Goal: Task Accomplishment & Management: Manage account settings

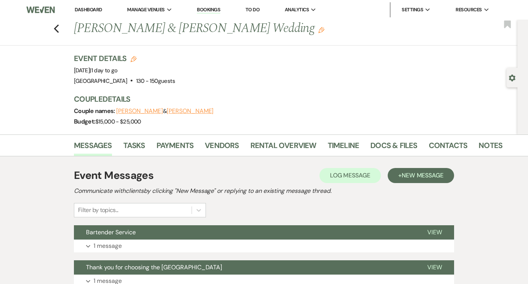
click at [56, 22] on div "Previous [PERSON_NAME] & [PERSON_NAME] Wedding Edit Bookmark" at bounding box center [256, 33] width 521 height 26
click at [56, 26] on icon "Previous" at bounding box center [57, 28] width 6 height 9
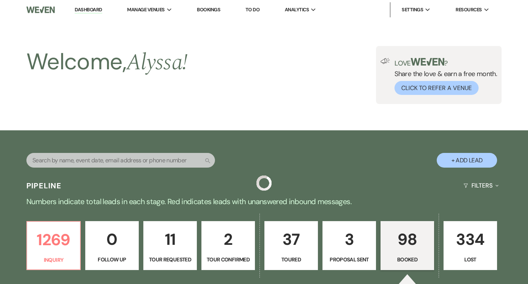
scroll to position [257, 0]
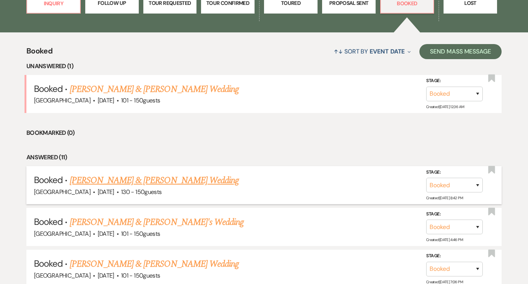
click at [133, 177] on link "[PERSON_NAME] & [PERSON_NAME] Wedding" at bounding box center [154, 181] width 169 height 14
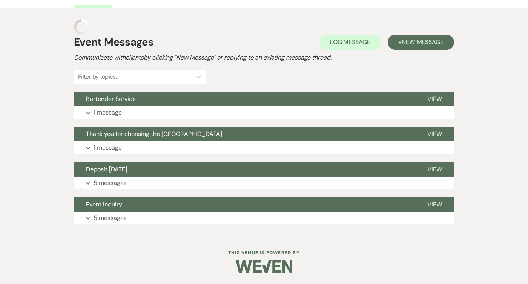
scroll to position [133, 0]
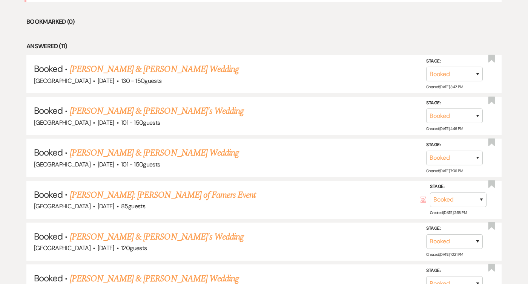
scroll to position [370, 0]
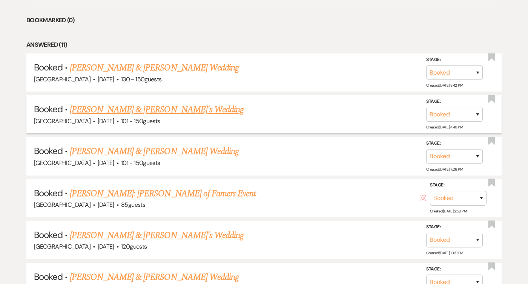
click at [156, 113] on link "[PERSON_NAME] & [PERSON_NAME]'s Wedding" at bounding box center [157, 110] width 174 height 14
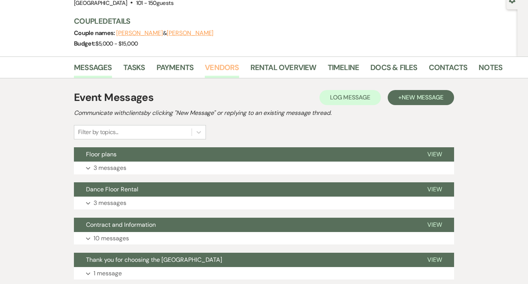
scroll to position [169, 0]
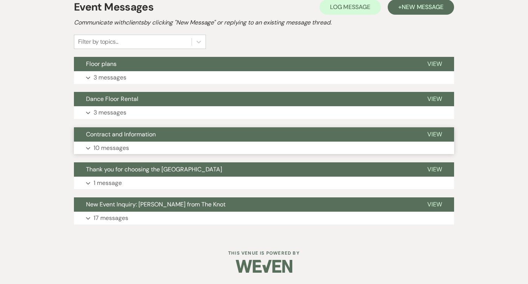
click at [209, 149] on button "Expand 10 messages" at bounding box center [264, 148] width 380 height 13
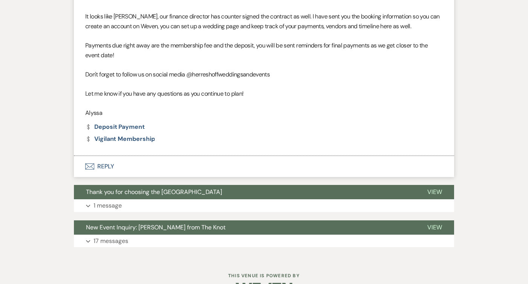
scroll to position [1501, 0]
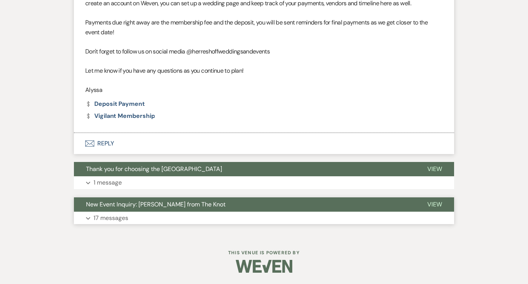
click at [193, 222] on button "Expand 17 messages" at bounding box center [264, 218] width 380 height 13
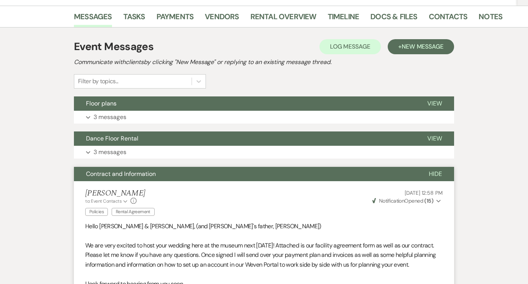
scroll to position [114, 0]
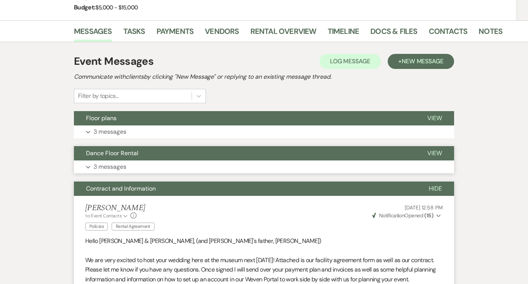
click at [166, 169] on button "Expand 3 messages" at bounding box center [264, 167] width 380 height 13
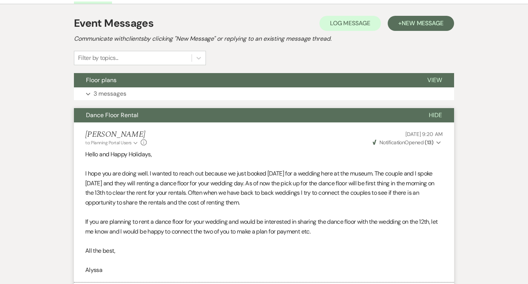
scroll to position [148, 0]
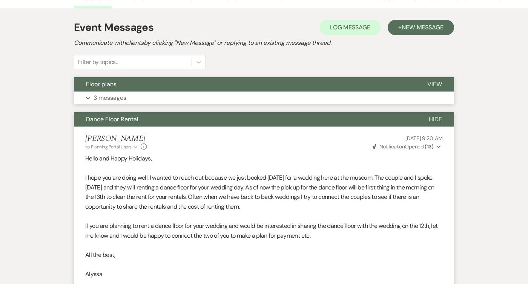
click at [172, 100] on button "Expand 3 messages" at bounding box center [264, 98] width 380 height 13
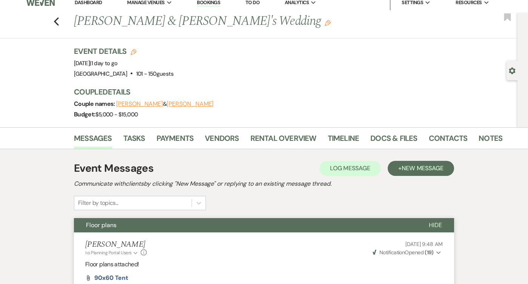
scroll to position [0, 0]
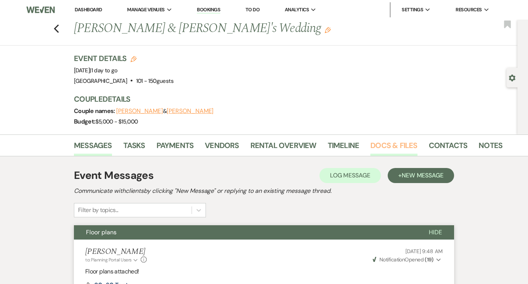
click at [382, 151] on link "Docs & Files" at bounding box center [393, 148] width 47 height 17
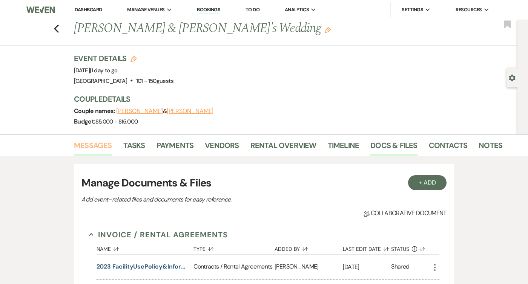
click at [98, 151] on link "Messages" at bounding box center [93, 148] width 38 height 17
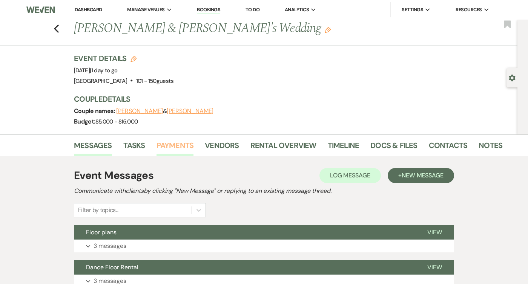
click at [188, 147] on link "Payments" at bounding box center [174, 148] width 37 height 17
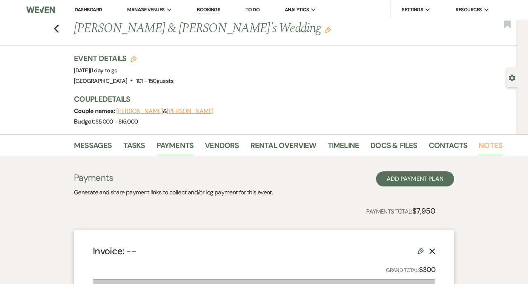
click at [486, 148] on link "Notes" at bounding box center [491, 148] width 24 height 17
